Goal: Task Accomplishment & Management: Use online tool/utility

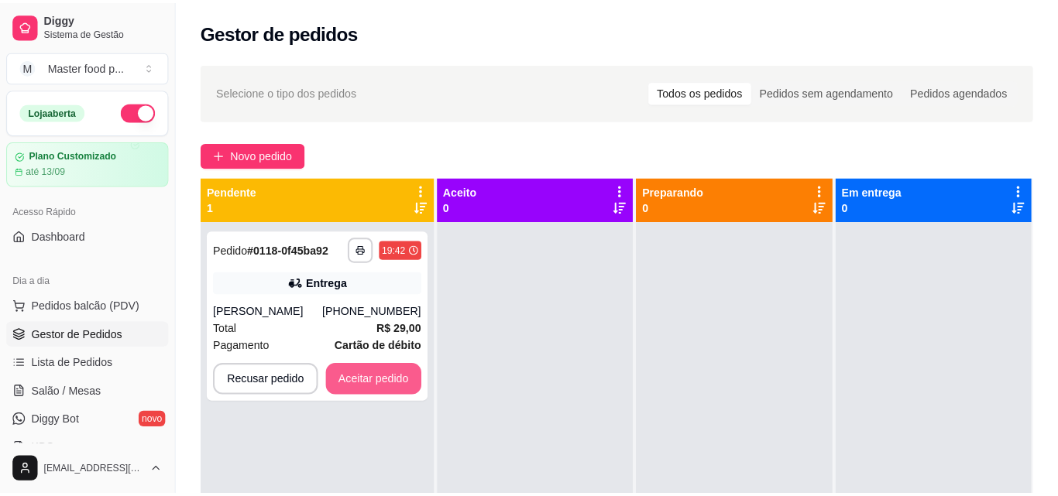
scroll to position [153, 0]
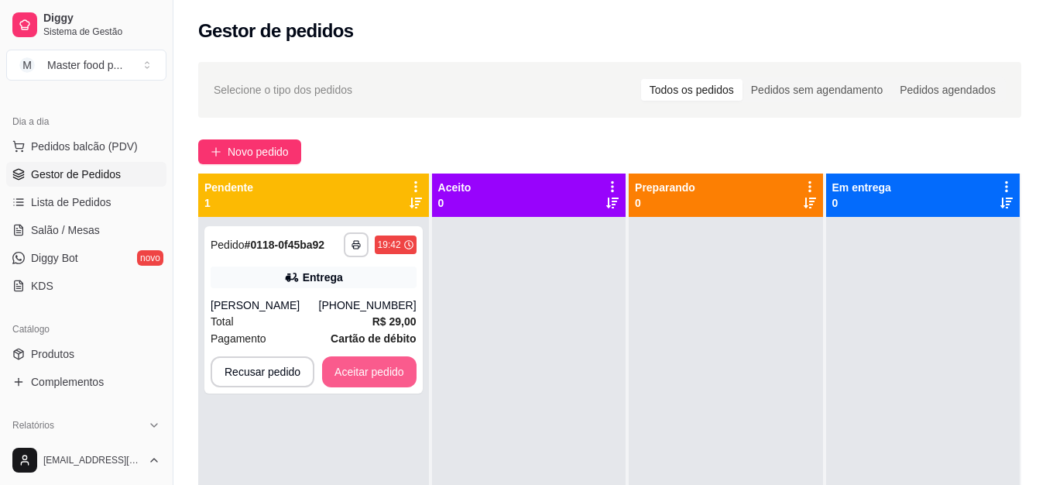
click at [393, 369] on button "Aceitar pedido" at bounding box center [369, 371] width 94 height 31
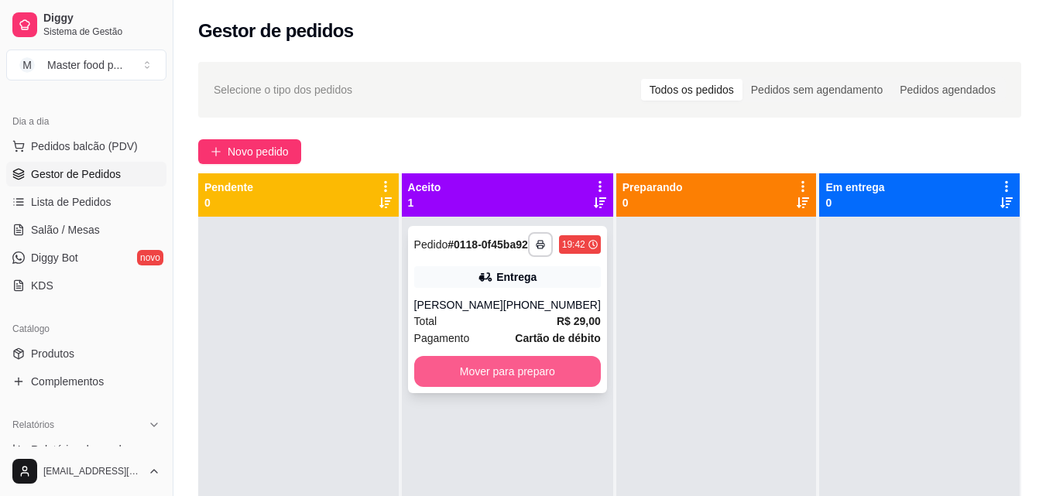
click at [515, 387] on button "Mover para preparo" at bounding box center [507, 371] width 187 height 31
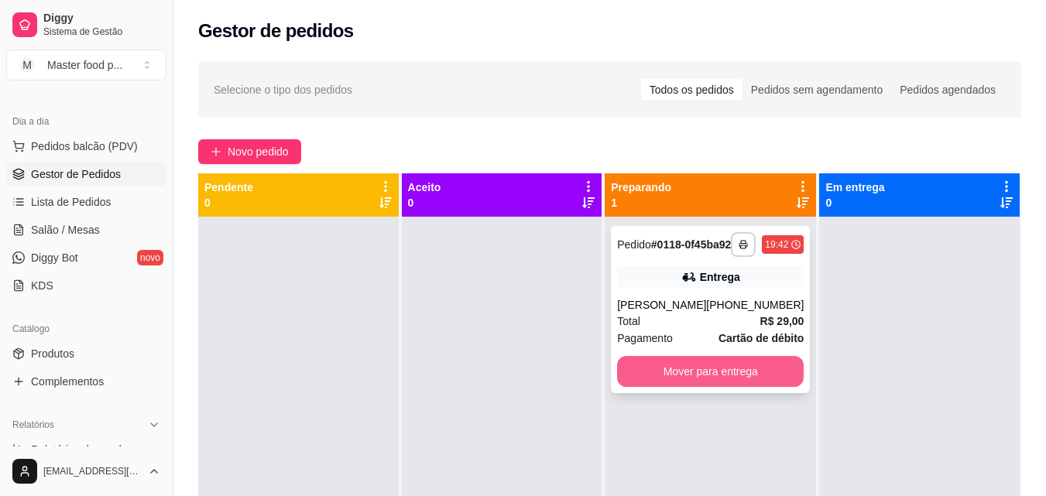
click at [760, 387] on button "Mover para entrega" at bounding box center [710, 371] width 187 height 31
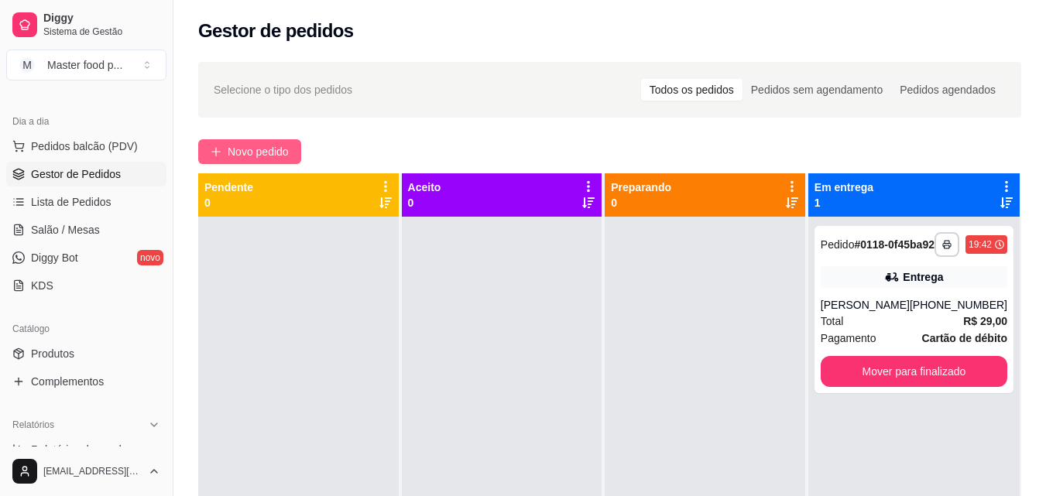
click at [235, 142] on button "Novo pedido" at bounding box center [249, 151] width 103 height 25
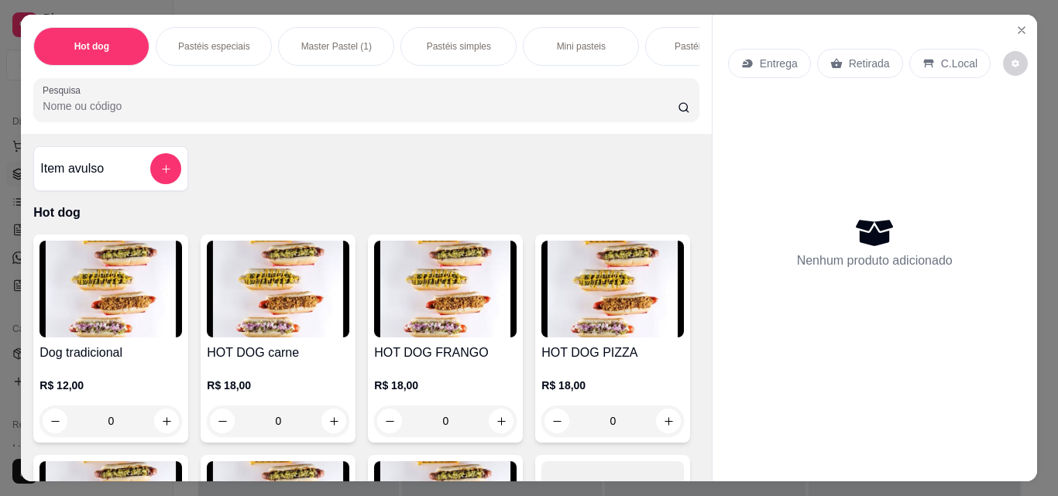
click at [667, 37] on div "Pastéis doces" at bounding box center [703, 46] width 116 height 39
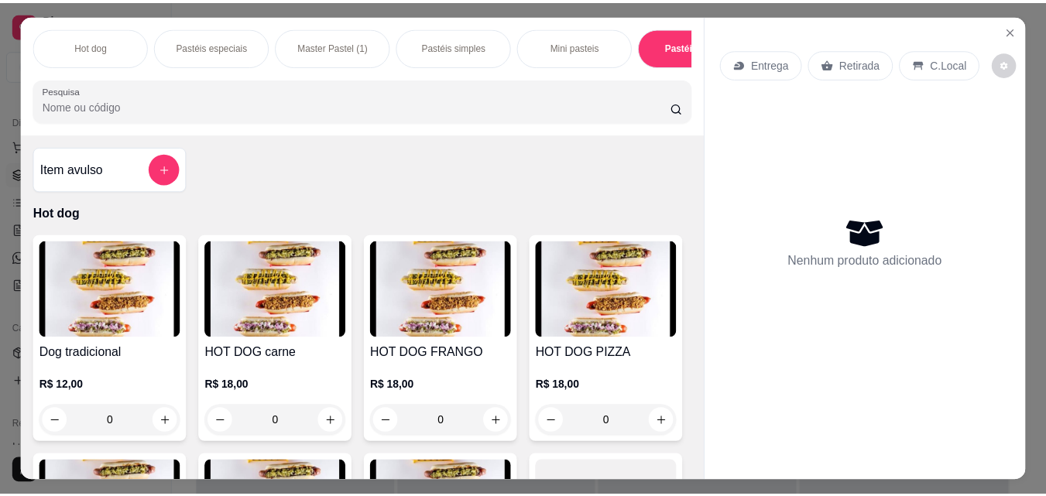
scroll to position [40, 0]
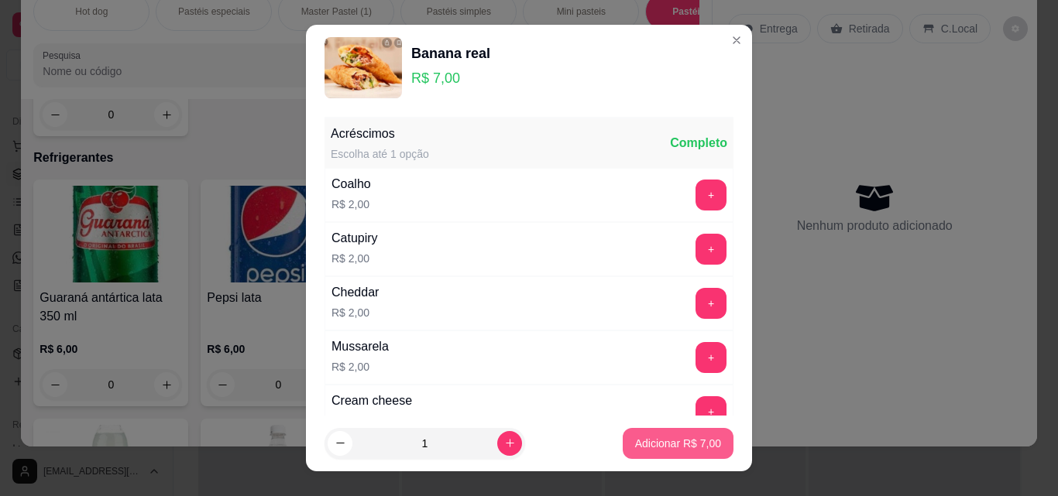
click at [635, 441] on p "Adicionar R$ 7,00" at bounding box center [678, 443] width 86 height 15
type input "1"
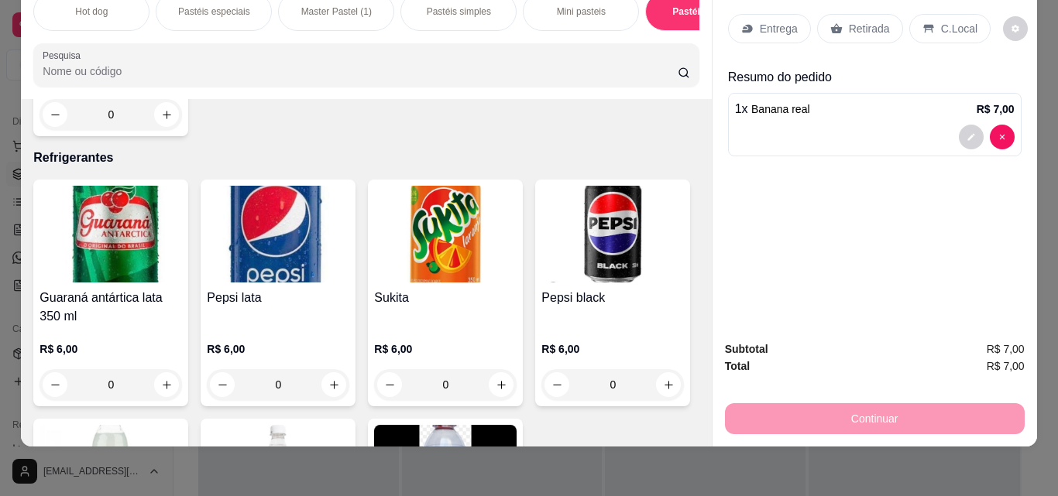
click at [943, 21] on p "C.Local" at bounding box center [959, 28] width 36 height 15
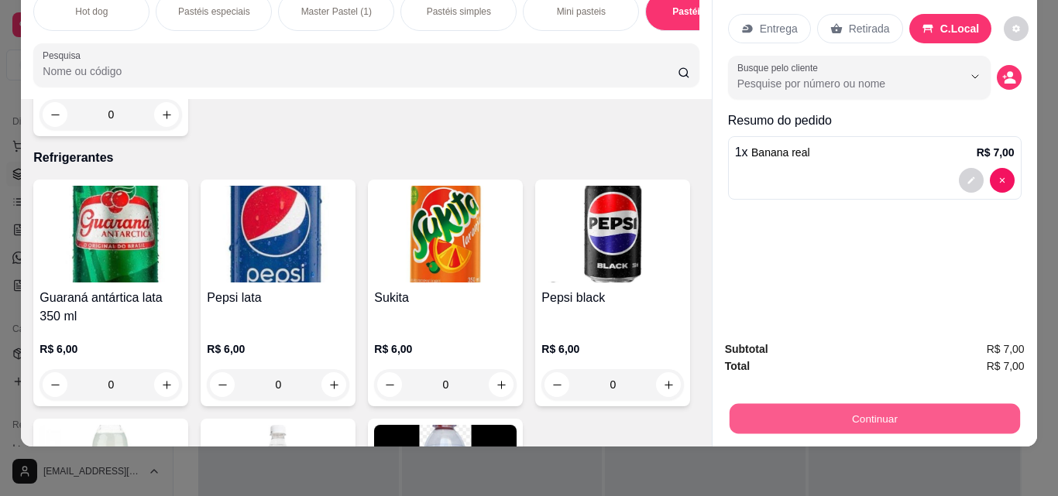
click at [928, 413] on button "Continuar" at bounding box center [874, 418] width 290 height 30
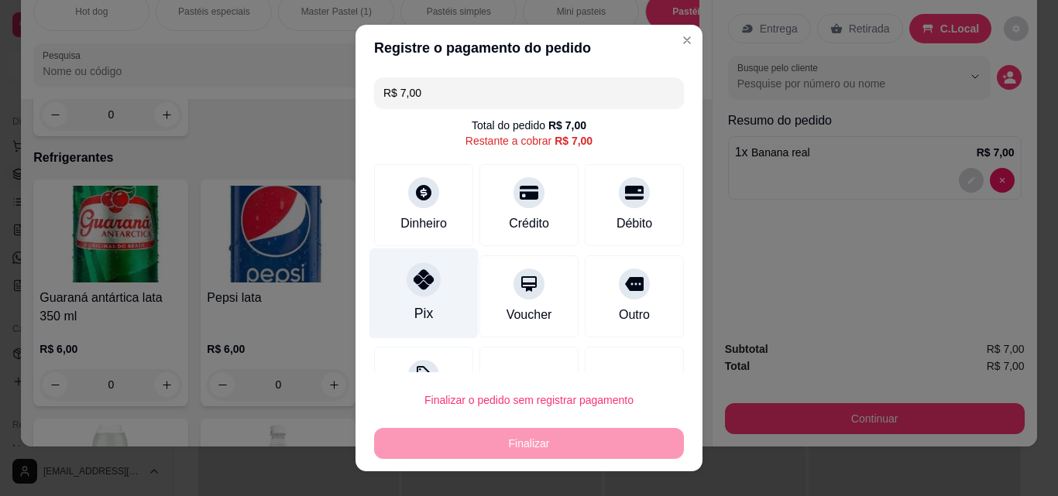
click at [421, 287] on icon at bounding box center [423, 279] width 20 height 20
type input "R$ 0,00"
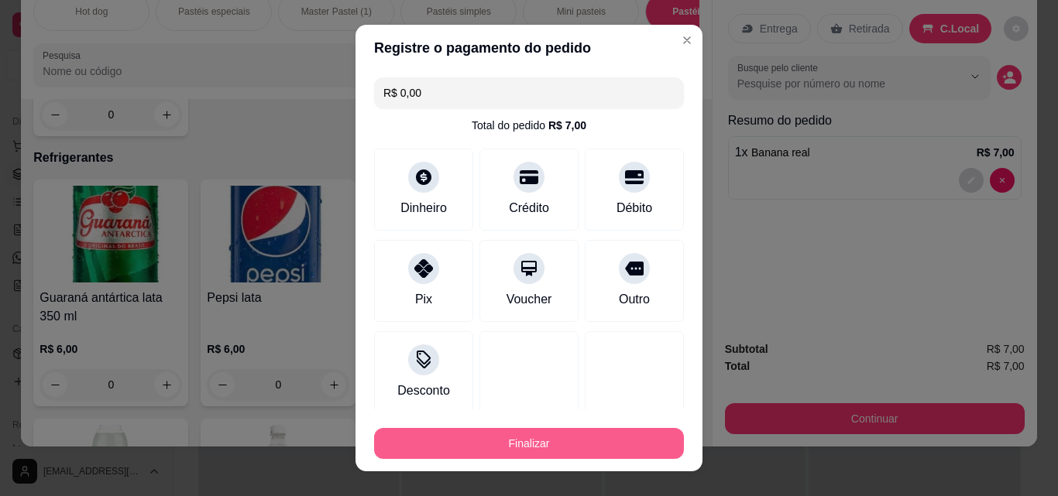
click at [588, 437] on button "Finalizar" at bounding box center [529, 443] width 310 height 31
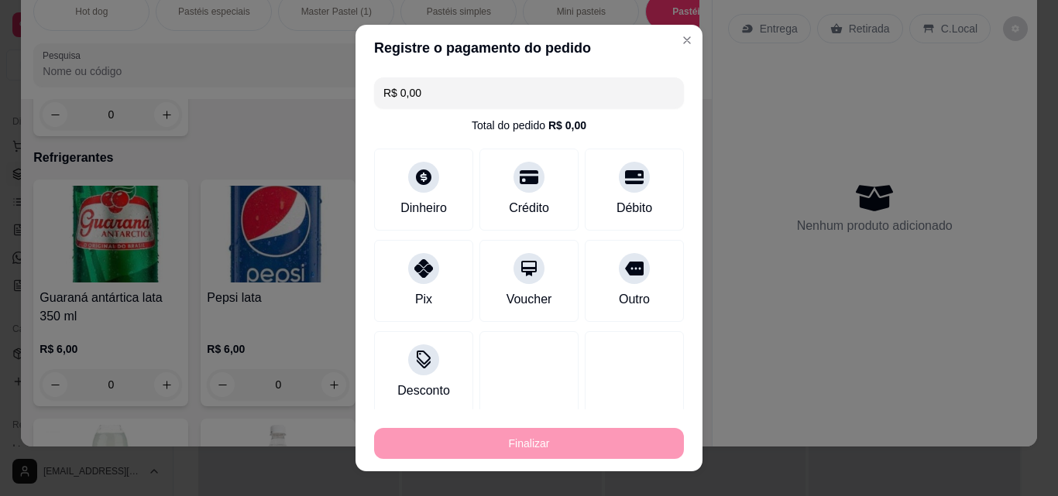
type input "0"
type input "-R$ 7,00"
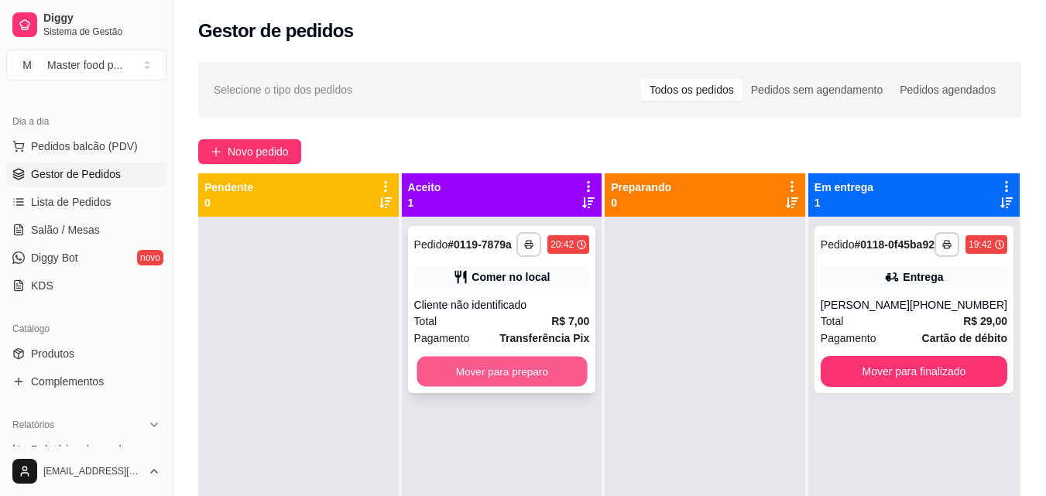
click at [533, 379] on button "Mover para preparo" at bounding box center [502, 372] width 170 height 30
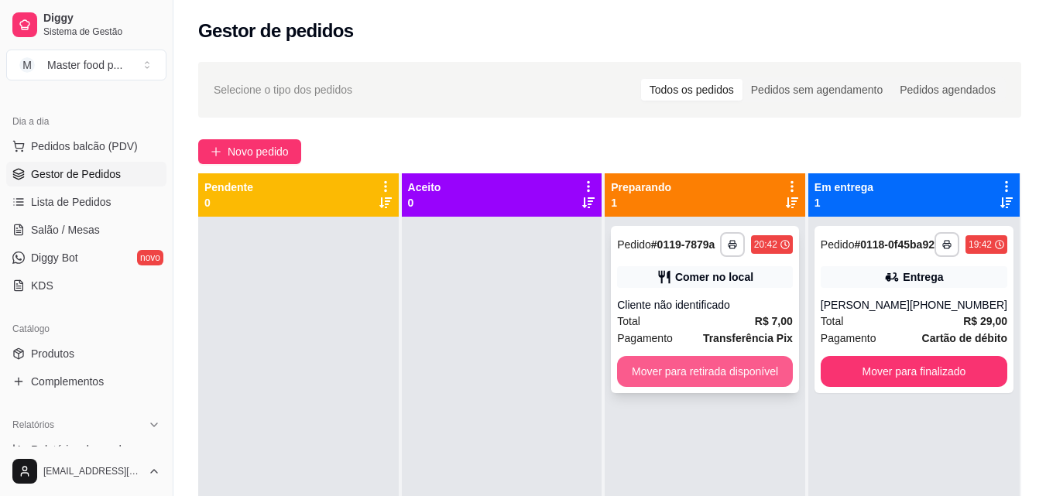
click at [663, 367] on button "Mover para retirada disponível" at bounding box center [705, 371] width 176 height 31
